Goal: Navigation & Orientation: Find specific page/section

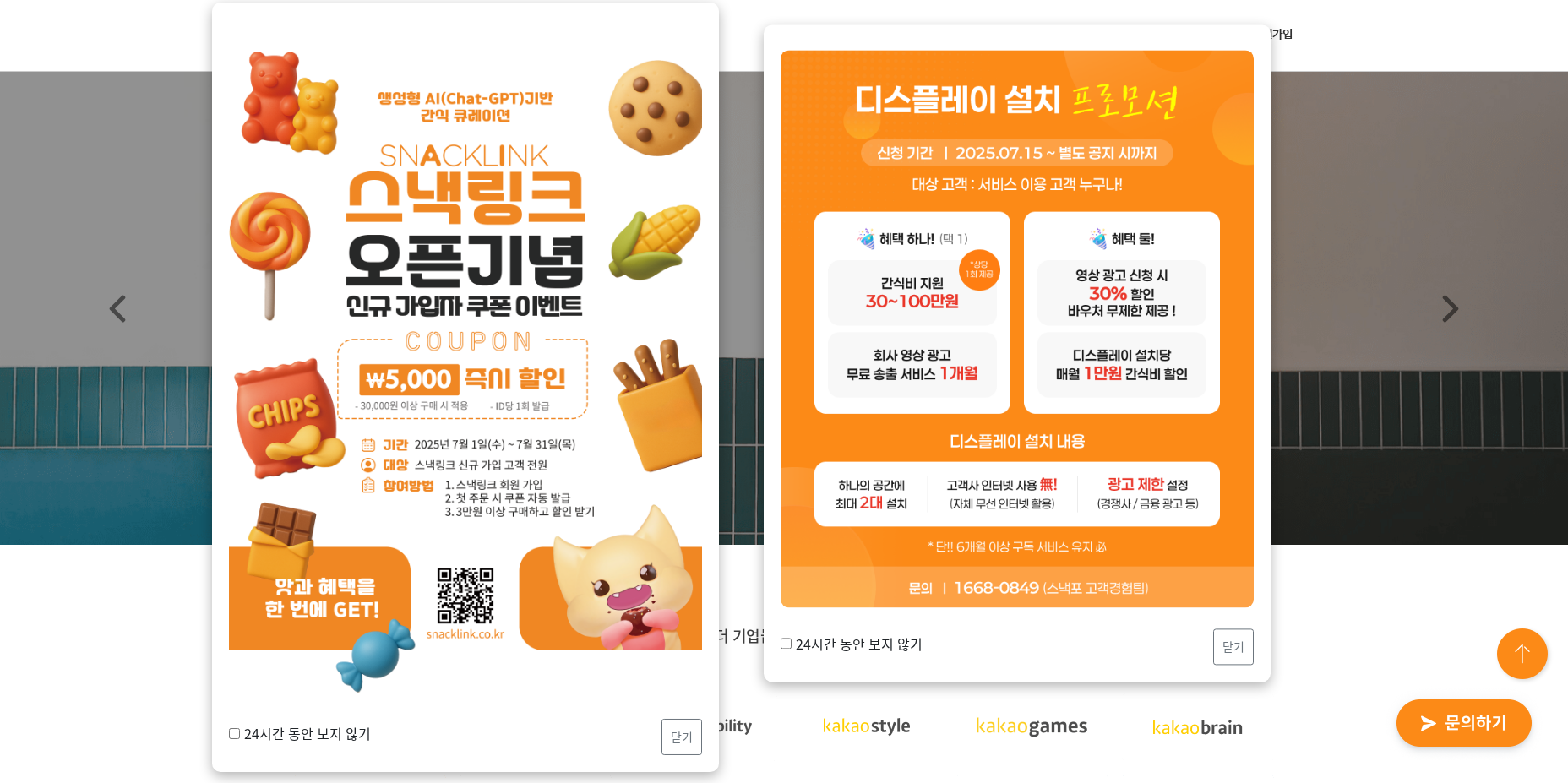
click at [311, 731] on label "24시간 동안 보지 않기" at bounding box center [300, 733] width 142 height 20
click at [240, 731] on input "24시간 동안 보지 않기" at bounding box center [234, 733] width 11 height 11
checkbox input "true"
click at [675, 740] on button "닫기" at bounding box center [681, 737] width 40 height 37
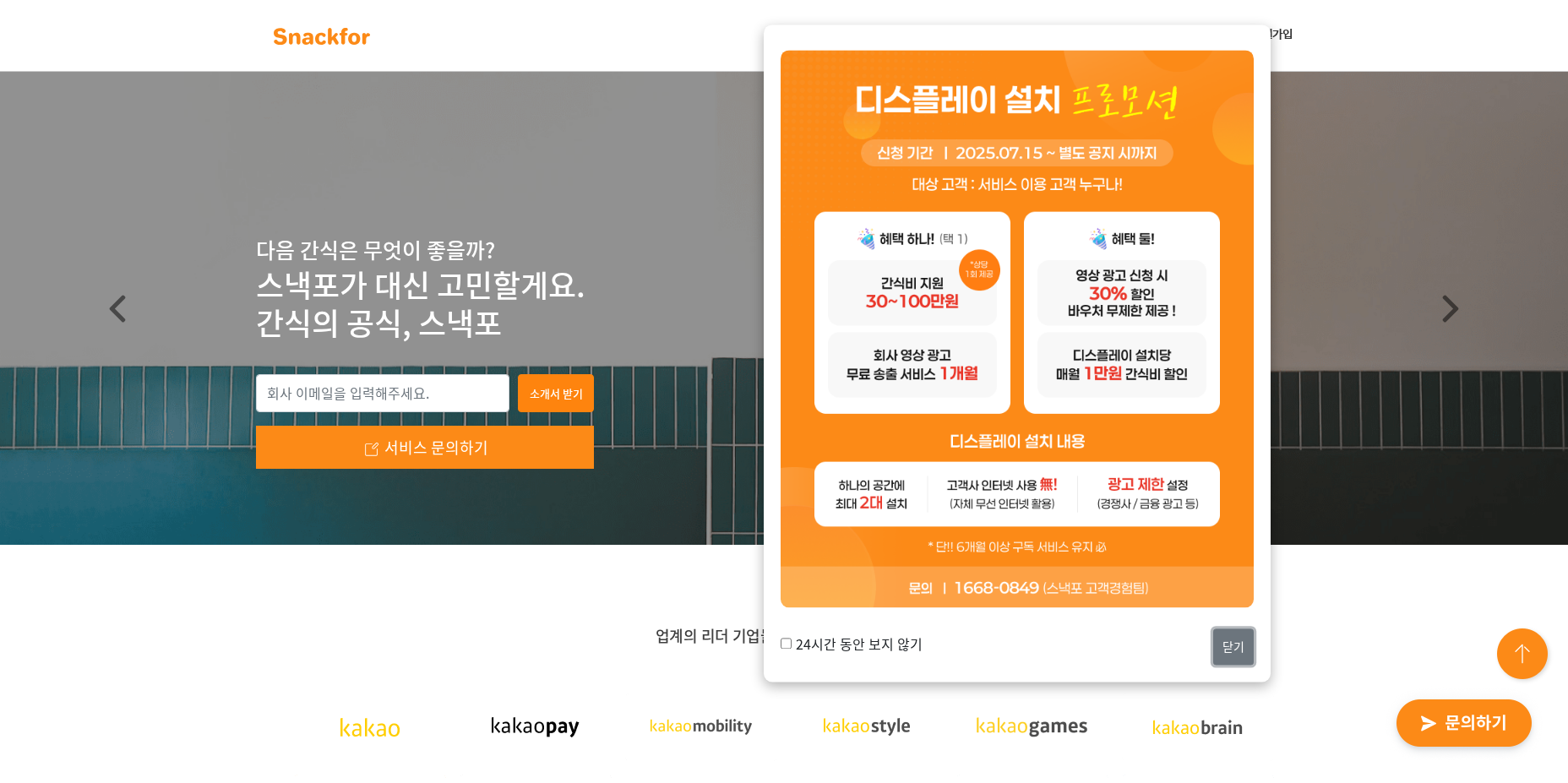
click at [1224, 665] on button "닫기" at bounding box center [1233, 648] width 40 height 37
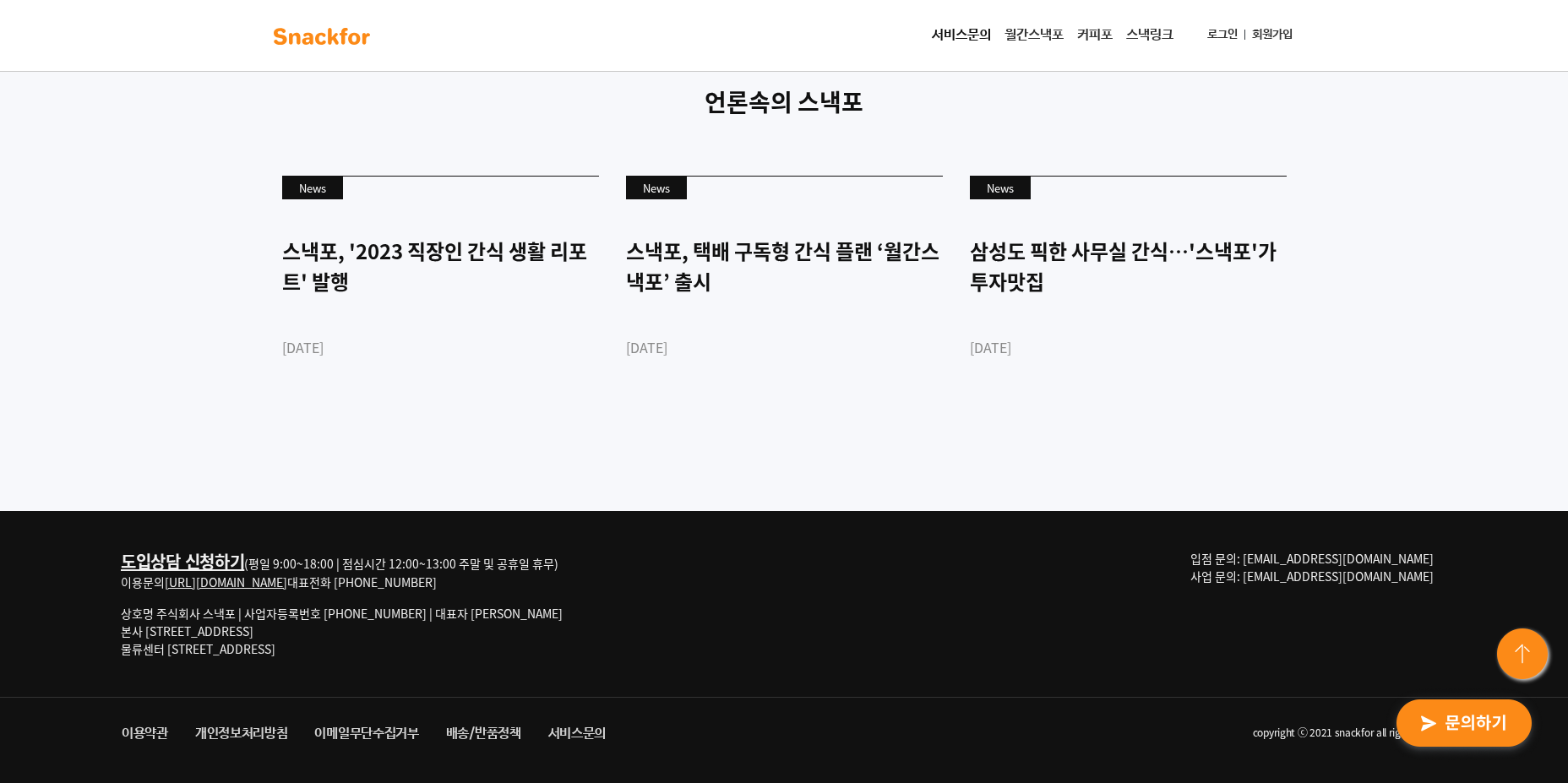
scroll to position [4603, 0]
click at [1045, 40] on link "월간스낵포" at bounding box center [1033, 35] width 73 height 34
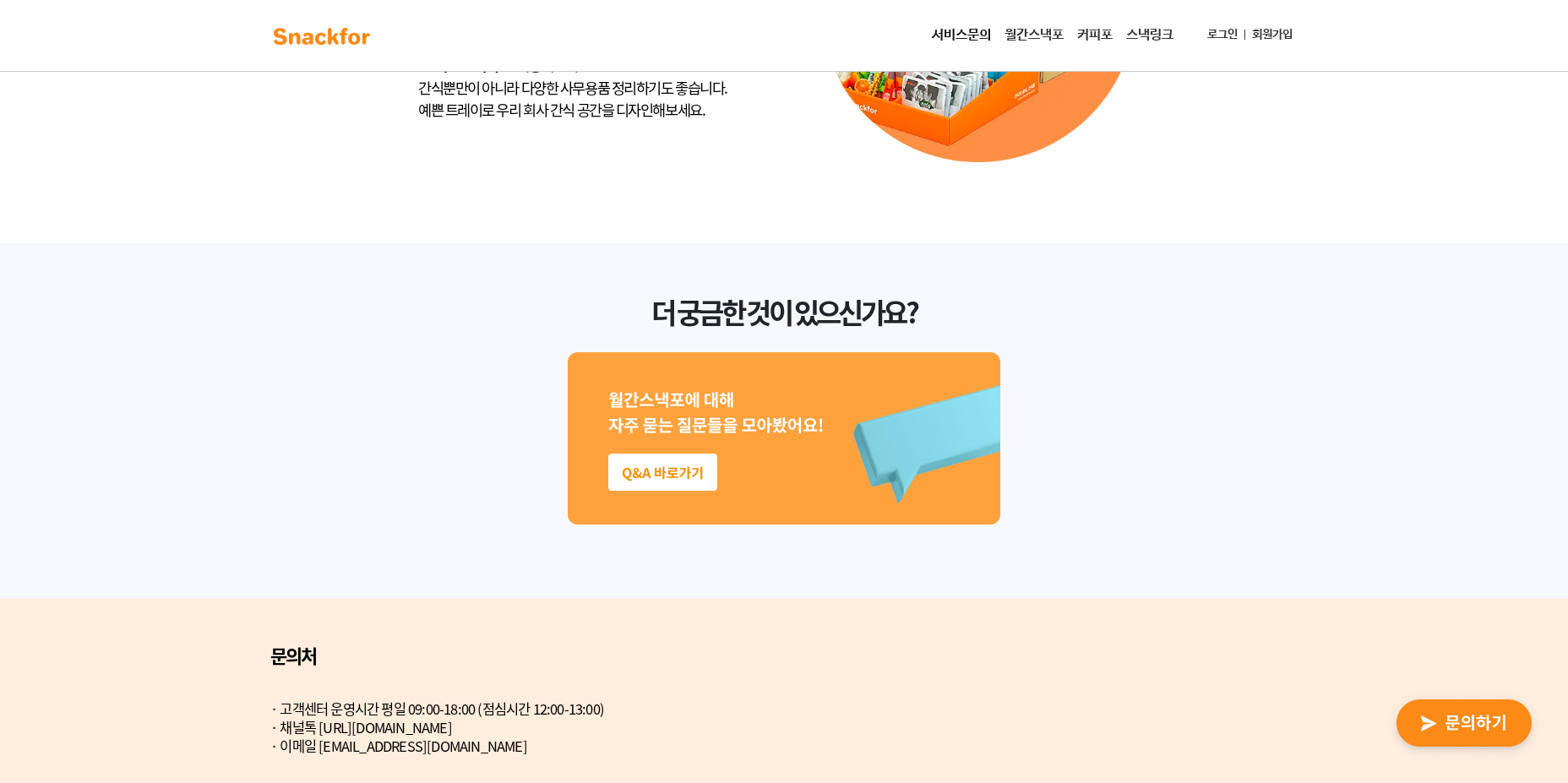
scroll to position [4404, 0]
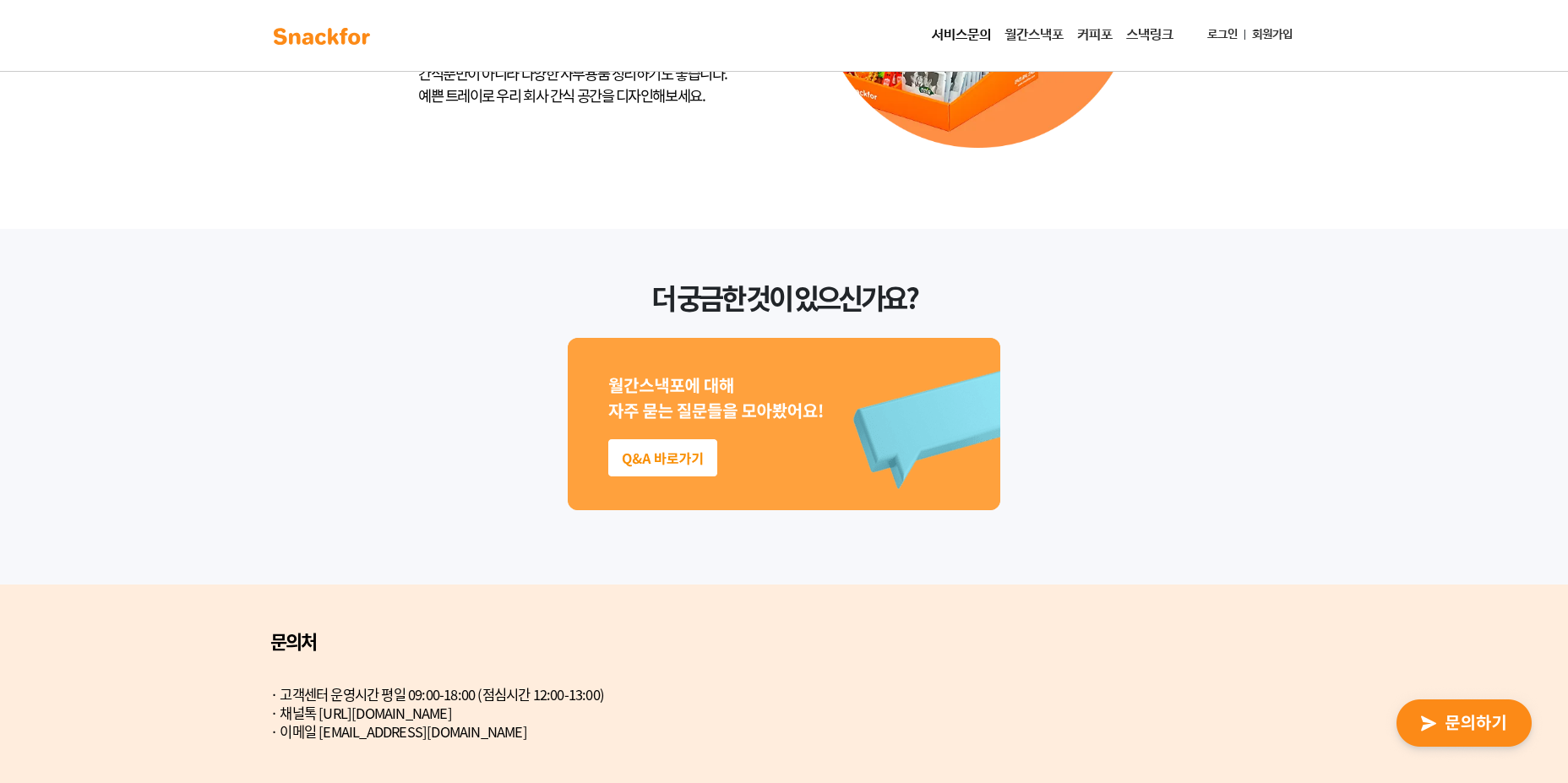
click at [1102, 32] on link "커피포" at bounding box center [1095, 35] width 49 height 34
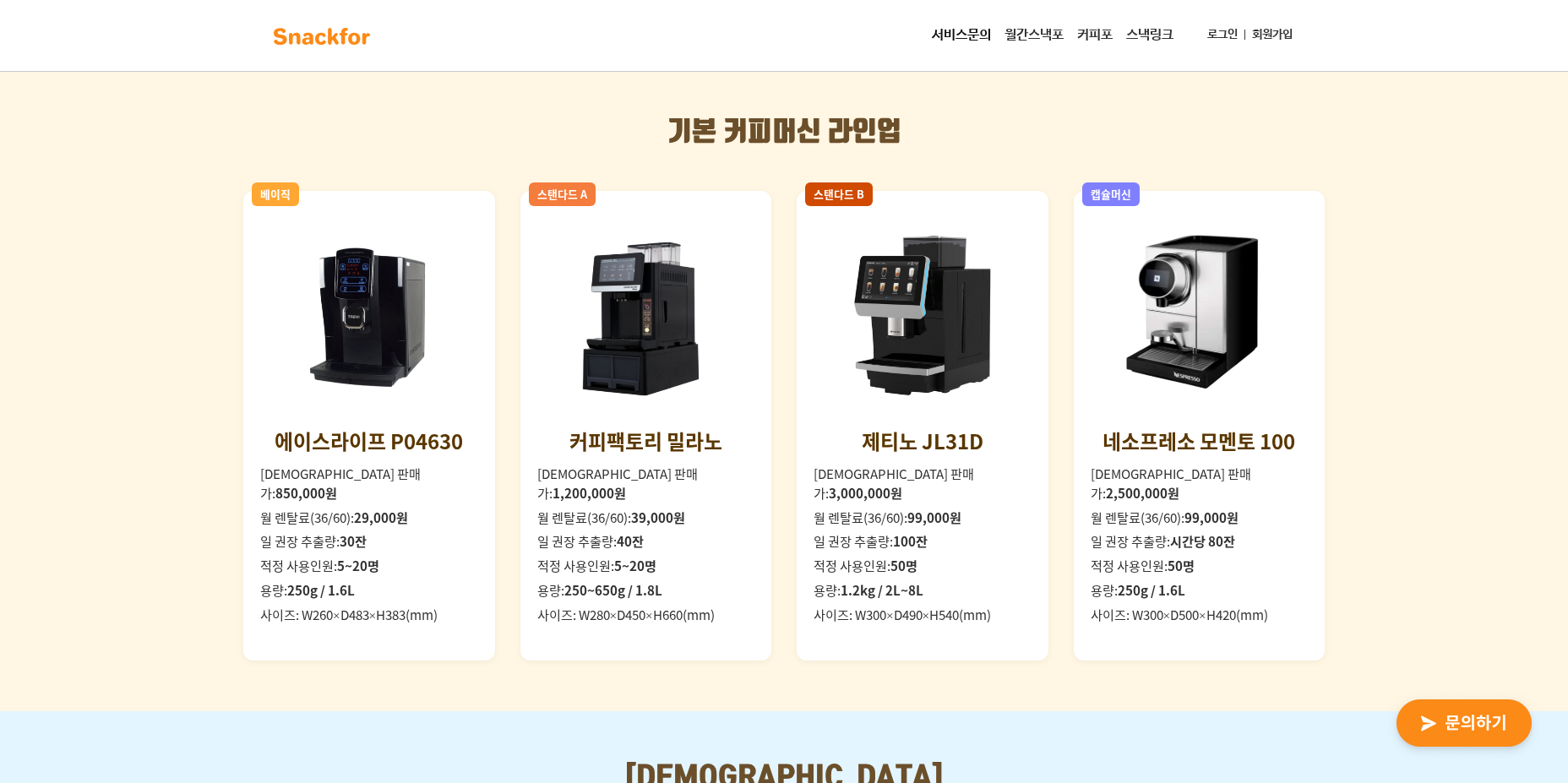
scroll to position [1292, 0]
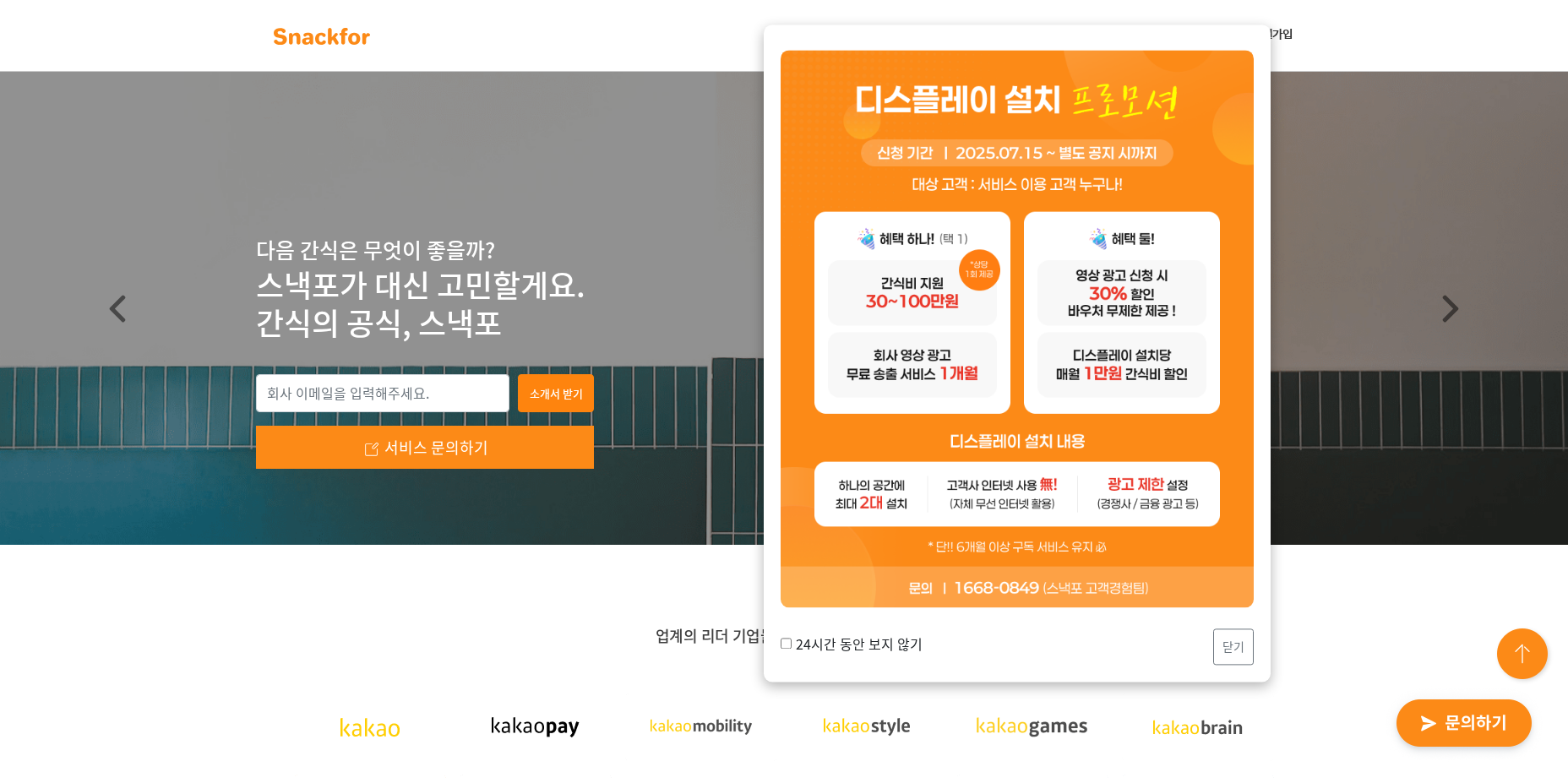
drag, startPoint x: 845, startPoint y: 627, endPoint x: 839, endPoint y: 636, distance: 10.8
click at [843, 631] on div "24시간 동안 보지 않기 닫기" at bounding box center [1017, 354] width 507 height 657
click at [839, 636] on label "24시간 동안 보지 않기" at bounding box center [852, 643] width 142 height 20
click at [791, 639] on input "24시간 동안 보지 않기" at bounding box center [786, 644] width 11 height 11
checkbox input "true"
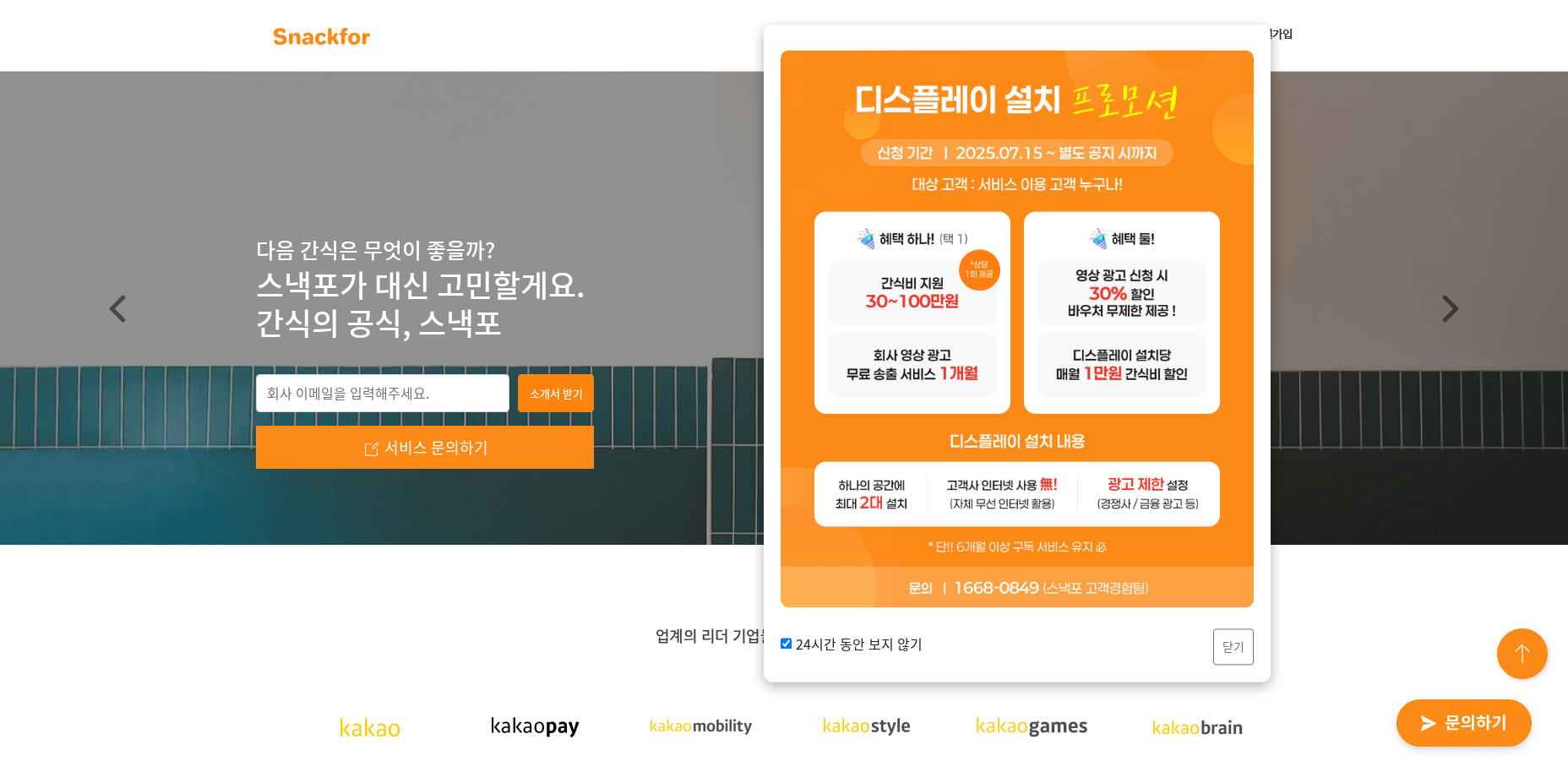
click at [1256, 650] on div "24시간 동안 보지 않기 닫기" at bounding box center [1017, 354] width 507 height 657
click at [1243, 651] on button "닫기" at bounding box center [1233, 648] width 40 height 37
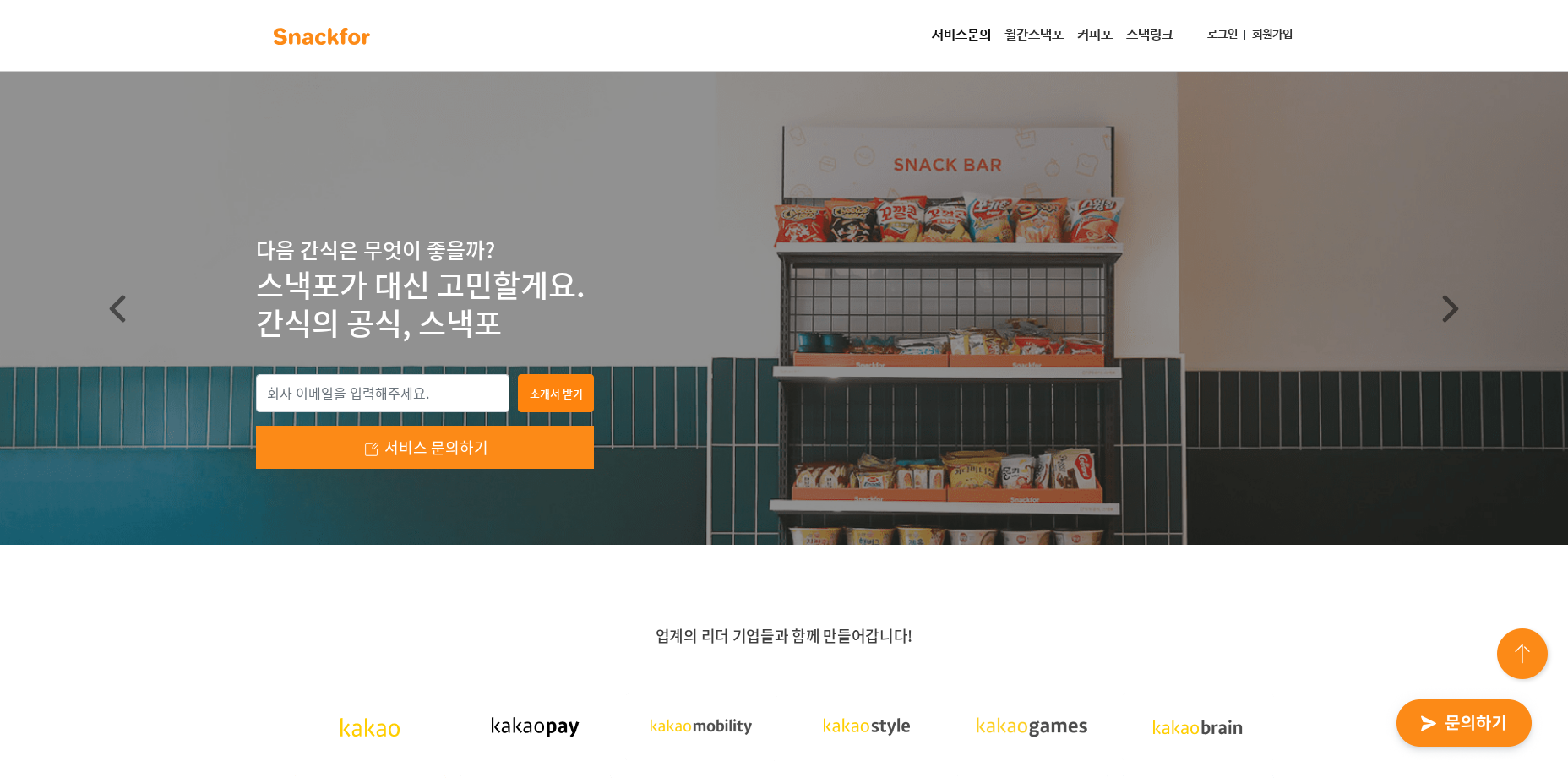
click at [1035, 25] on link "월간스낵포" at bounding box center [1033, 35] width 73 height 34
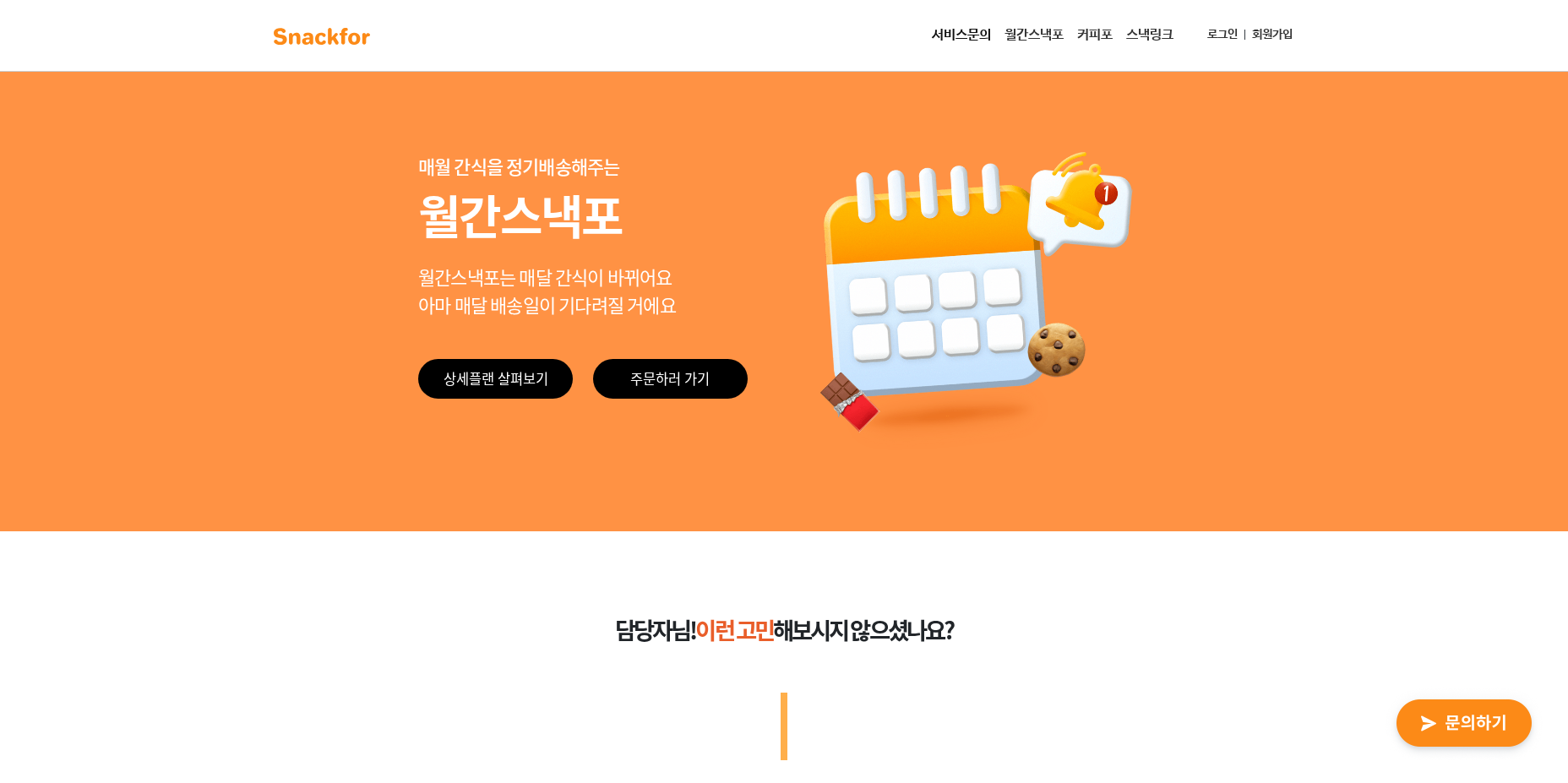
click at [1095, 26] on link "커피포" at bounding box center [1095, 35] width 49 height 34
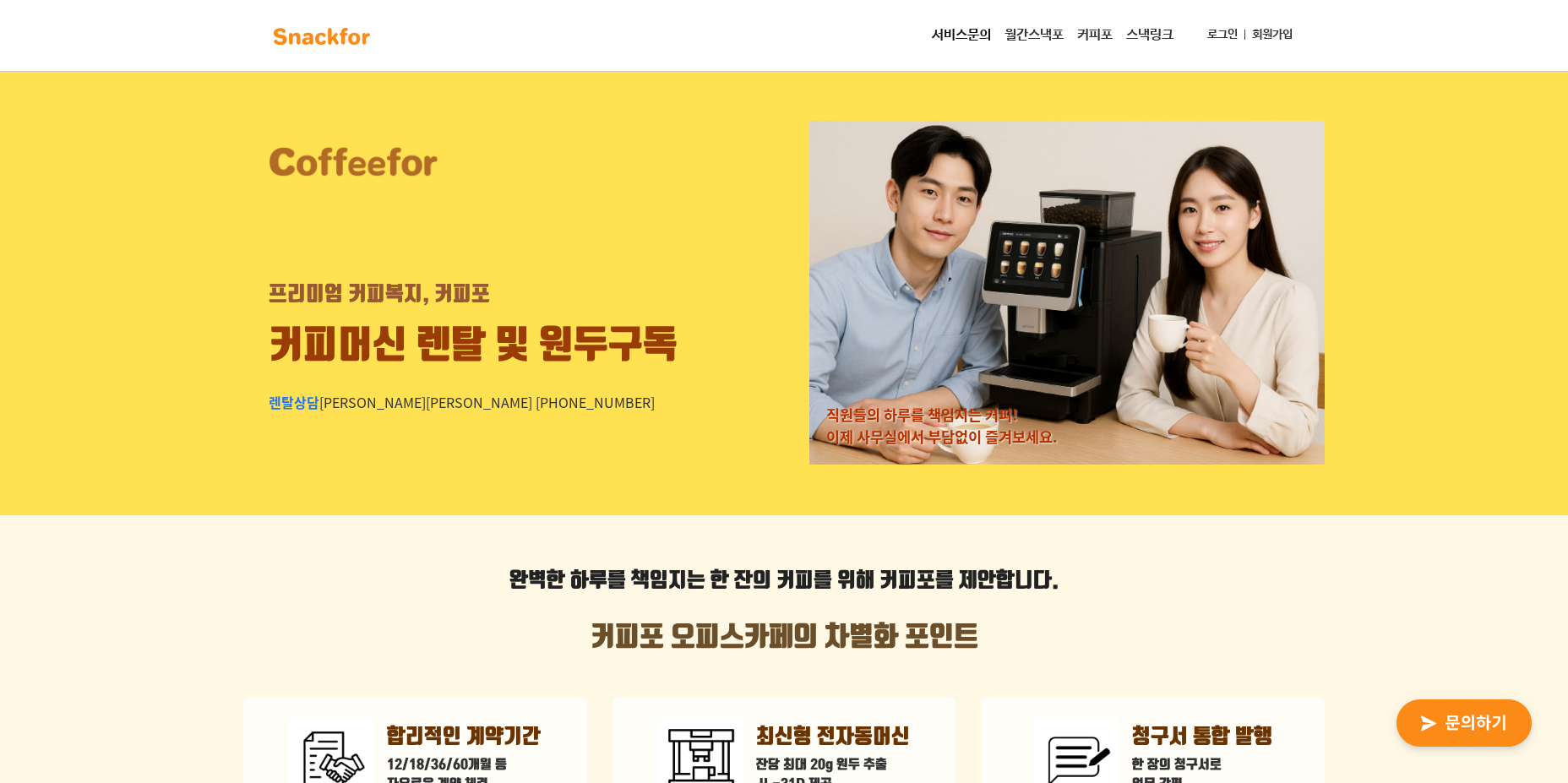
click at [1156, 36] on link "스낵링크" at bounding box center [1150, 35] width 61 height 34
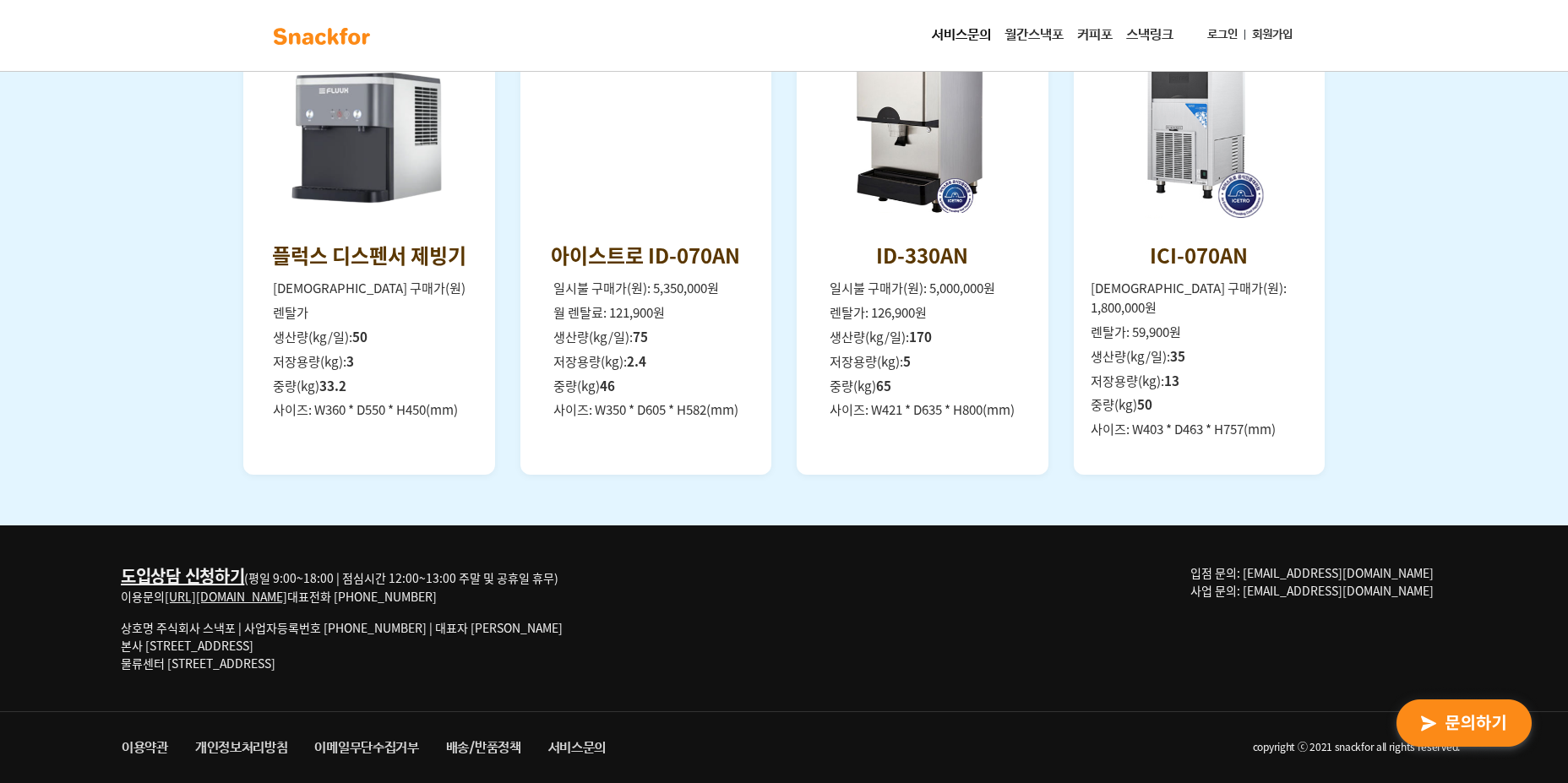
scroll to position [2390, 0]
